Goal: Information Seeking & Learning: Find contact information

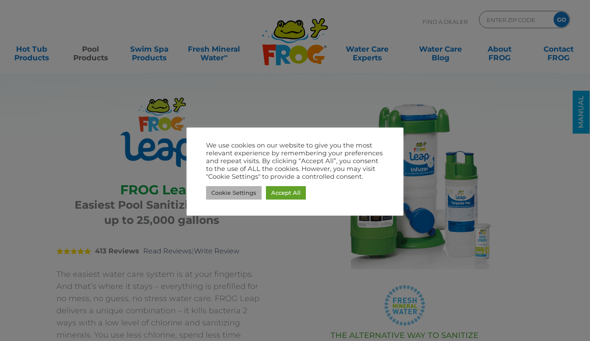
click at [251, 193] on link "Cookie Settings" at bounding box center [234, 192] width 56 height 13
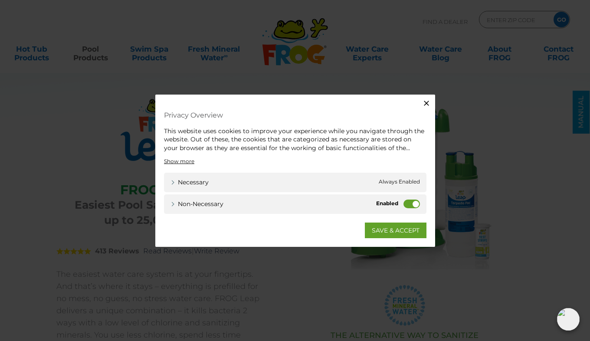
click at [405, 203] on label "Non-necessary" at bounding box center [412, 204] width 16 height 9
click at [0, 0] on input "Non-necessary" at bounding box center [0, 0] width 0 height 0
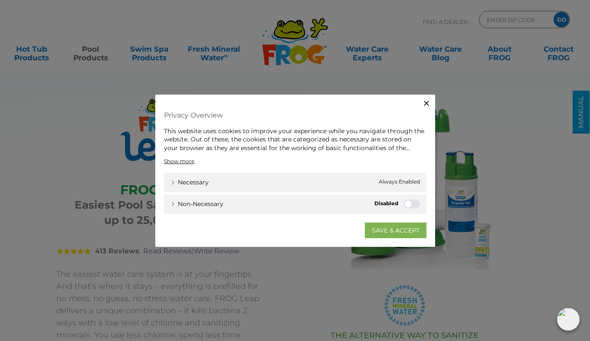
click at [384, 231] on link "SAVE & ACCEPT" at bounding box center [396, 231] width 62 height 16
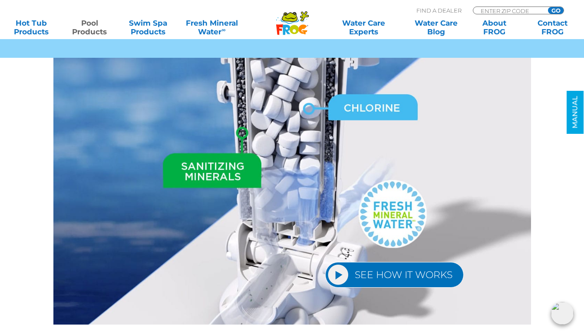
scroll to position [1128, 0]
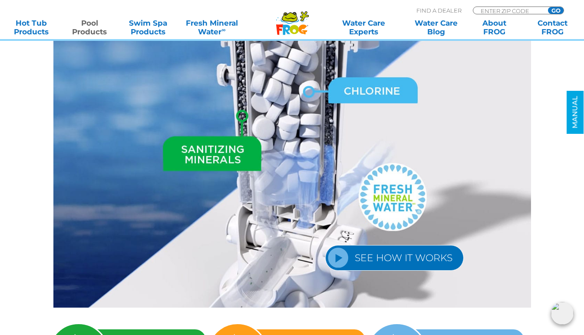
click at [362, 246] on link "SEE HOW IT WORKS" at bounding box center [394, 258] width 138 height 26
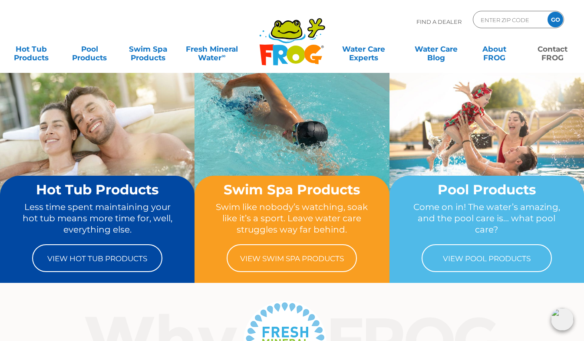
click at [553, 51] on link "Contact FROG" at bounding box center [552, 48] width 45 height 17
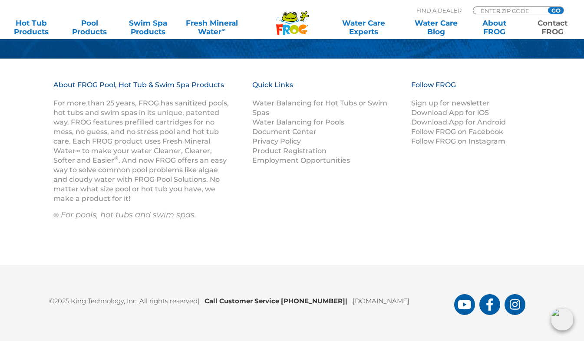
scroll to position [1339, 0]
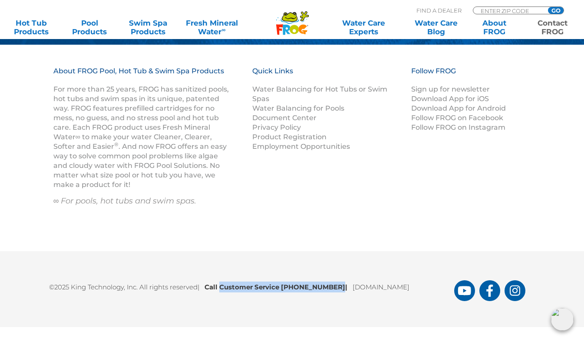
drag, startPoint x: 335, startPoint y: 287, endPoint x: 222, endPoint y: 279, distance: 113.5
click at [222, 279] on p "©2025 King Technology, Inc. All rights reserved | Call Customer Service 1-800-2…" at bounding box center [251, 284] width 405 height 15
copy b "Customer Service 1-800-222-0169"
click at [482, 75] on h3 "Follow FROG" at bounding box center [465, 75] width 109 height 18
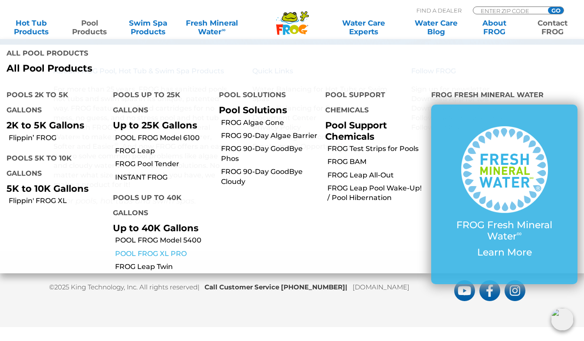
click at [146, 251] on link "POOL FROG XL PRO" at bounding box center [164, 254] width 98 height 10
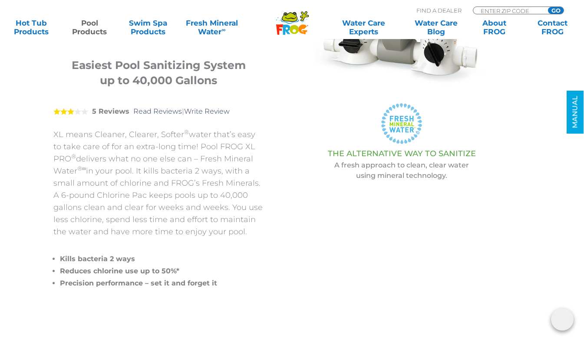
scroll to position [174, 0]
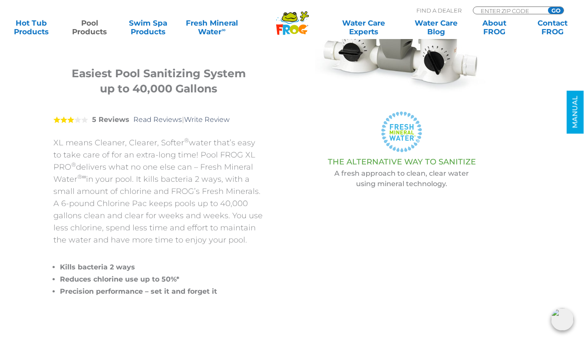
click at [153, 115] on div "3 5 Reviews Read Reviews | Write Review" at bounding box center [158, 120] width 210 height 34
click at [153, 118] on link "Read Reviews" at bounding box center [157, 119] width 49 height 8
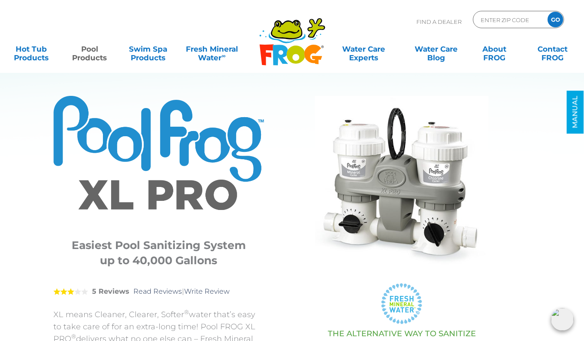
scroll to position [0, 0]
